Goal: Navigation & Orientation: Find specific page/section

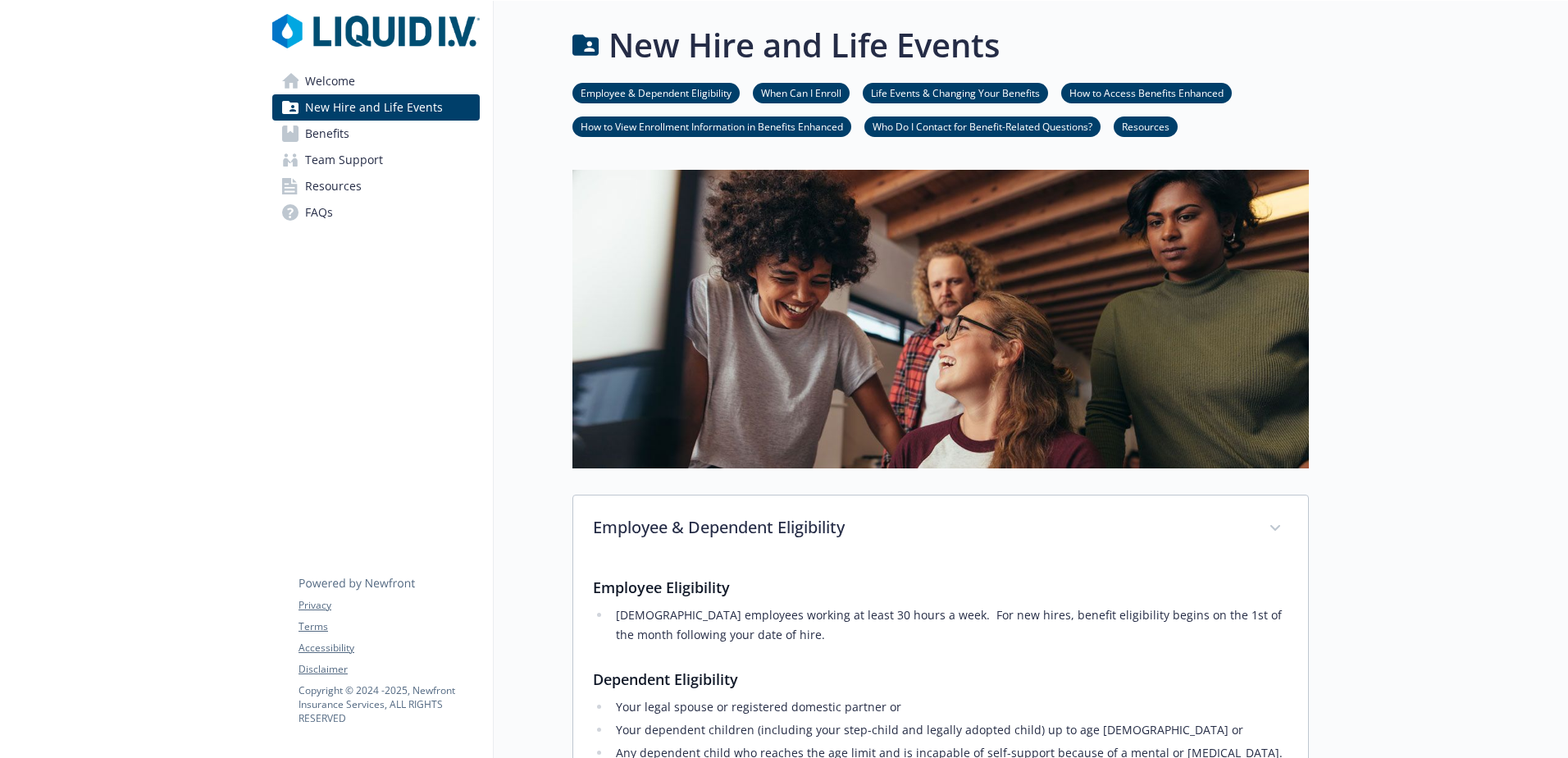
scroll to position [1876, 0]
